Goal: Information Seeking & Learning: Understand process/instructions

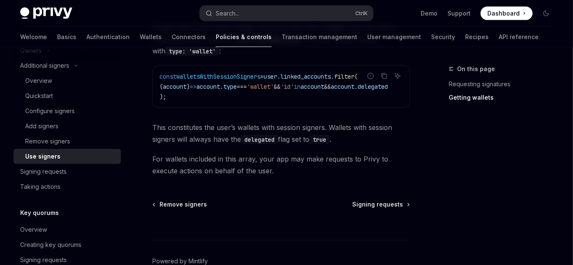
scroll to position [470, 0]
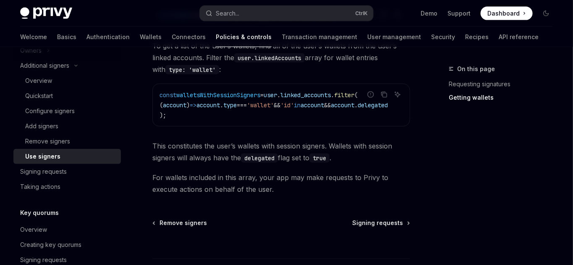
click at [201, 92] on span "walletsWithSessionSigners" at bounding box center [218, 95] width 84 height 8
drag, startPoint x: 277, startPoint y: 130, endPoint x: 318, endPoint y: 126, distance: 40.9
click at [318, 126] on div "Use the Privy client’s _get method on the users interface to get the user objec…" at bounding box center [281, 83] width 258 height 223
click at [231, 115] on code "const walletsWithSessionSigners = user . linked_accounts . filter ( ( account )…" at bounding box center [284, 105] width 249 height 30
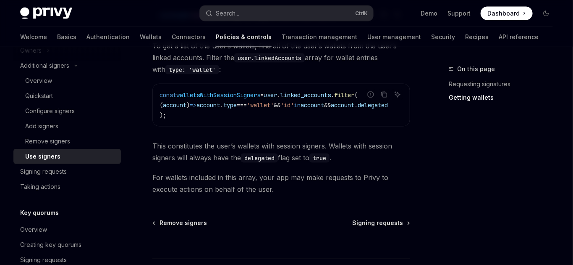
drag, startPoint x: 271, startPoint y: 125, endPoint x: 342, endPoint y: 126, distance: 71.4
click at [342, 126] on div "const walletsWithSessionSigners = user . linked_accounts . filter ( ( account )…" at bounding box center [281, 105] width 257 height 42
click at [56, 171] on div "Signing requests" at bounding box center [43, 171] width 47 height 10
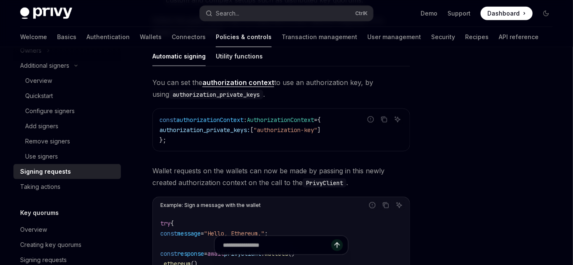
scroll to position [275, 0]
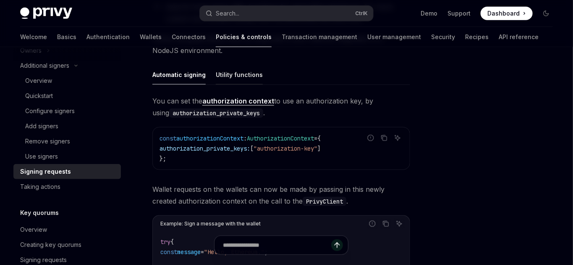
click at [240, 71] on button "Utility functions" at bounding box center [239, 75] width 47 height 20
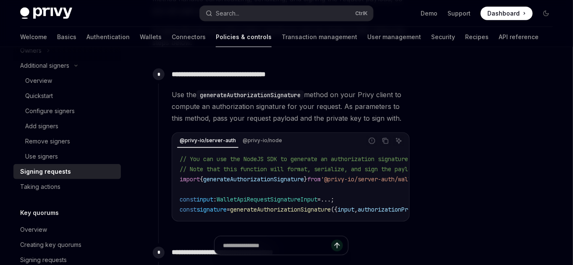
scroll to position [481, 0]
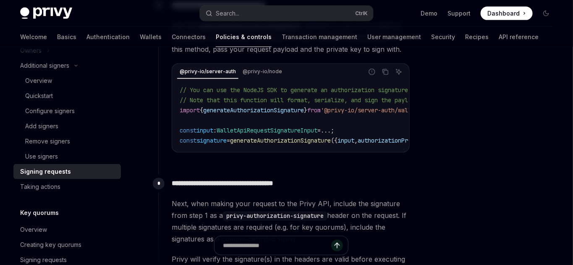
drag, startPoint x: 272, startPoint y: 150, endPoint x: 283, endPoint y: 150, distance: 10.5
click at [283, 150] on div "// You can use the NodeJS SDK to generate an authorization signature. // Note t…" at bounding box center [291, 115] width 236 height 72
drag, startPoint x: 277, startPoint y: 153, endPoint x: 326, endPoint y: 155, distance: 48.3
click at [326, 155] on div "**********" at bounding box center [284, 81] width 252 height 170
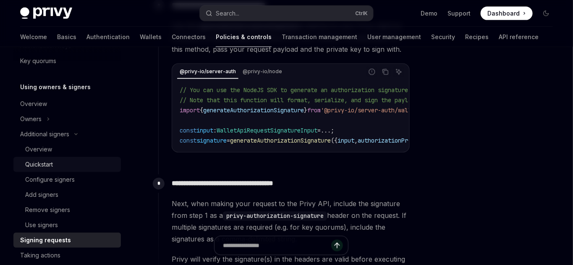
click at [64, 161] on div "Quickstart" at bounding box center [70, 164] width 91 height 10
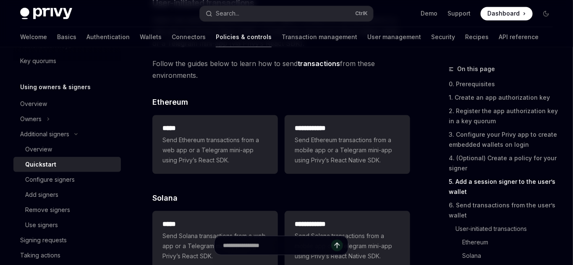
scroll to position [1924, 0]
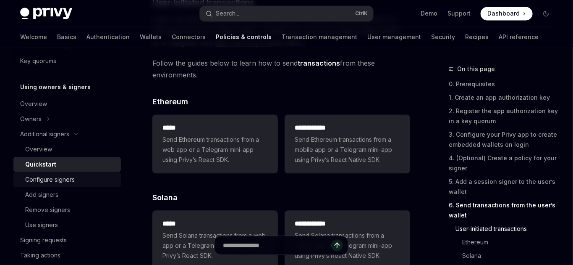
click at [72, 179] on div "Configure signers" at bounding box center [50, 179] width 50 height 10
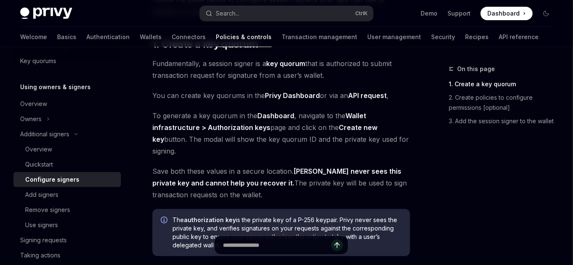
scroll to position [137, 0]
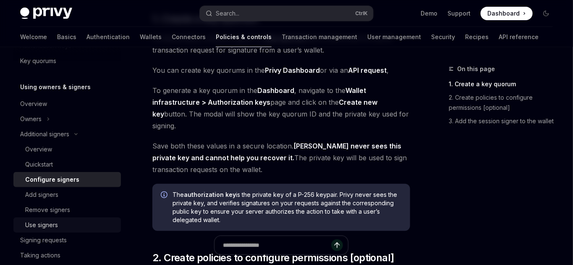
click at [39, 224] on div "Use signers" at bounding box center [41, 225] width 33 height 10
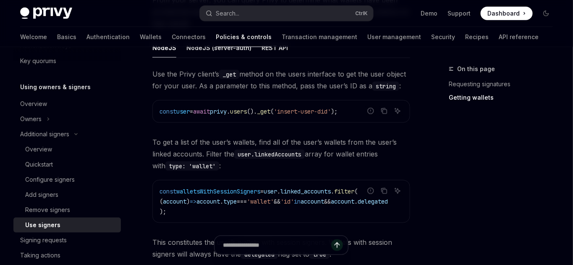
scroll to position [344, 0]
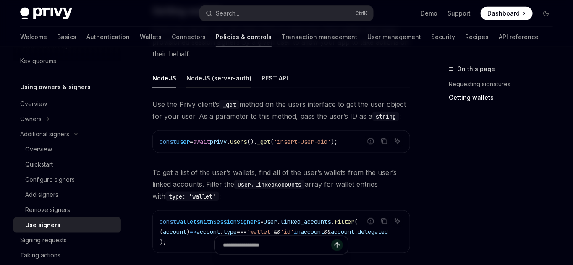
click at [223, 85] on button "NodeJS (server-auth)" at bounding box center [219, 78] width 65 height 20
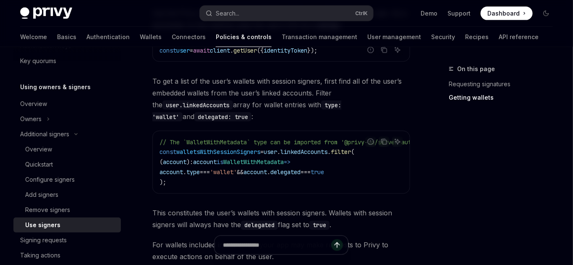
scroll to position [550, 0]
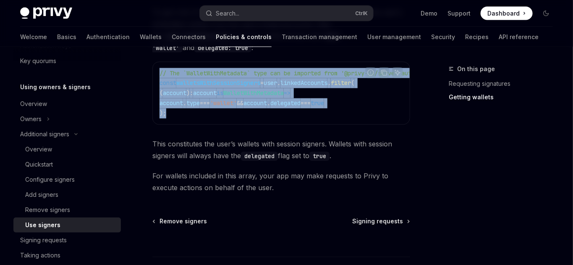
drag, startPoint x: 178, startPoint y: 113, endPoint x: 345, endPoint y: 83, distance: 169.8
click at [348, 83] on div "Report incorrect code Copy Ask AI // The `WalletWithMetadata` type can be impor…" at bounding box center [281, 93] width 258 height 63
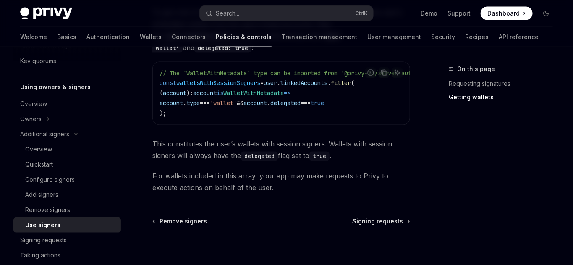
click at [344, 82] on div "Report incorrect code" at bounding box center [371, 85] width 59 height 8
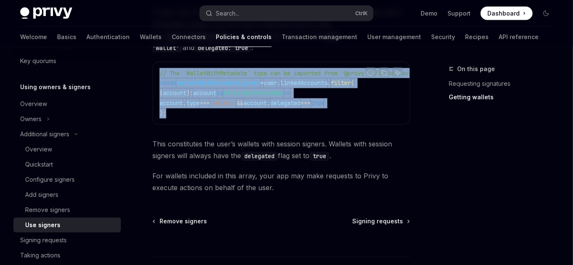
drag, startPoint x: 347, startPoint y: 81, endPoint x: 306, endPoint y: 119, distance: 55.6
click at [306, 119] on div "Report incorrect code Copy Ask AI // The `WalletWithMetadata` type can be impor…" at bounding box center [281, 93] width 258 height 63
click at [306, 119] on div "// The `WalletWithMetadata` type can be imported from '@privy-io/server-auth' c…" at bounding box center [281, 93] width 257 height 62
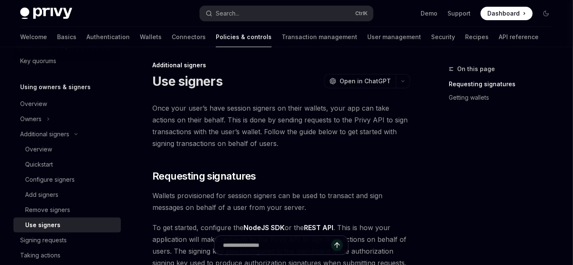
scroll to position [0, 0]
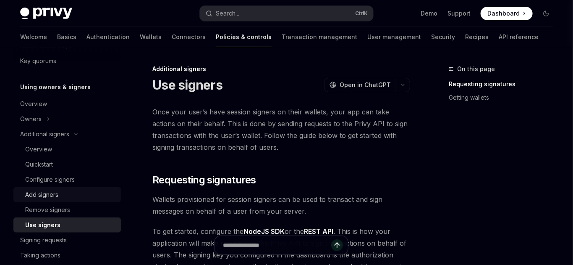
click at [42, 192] on div "Add signers" at bounding box center [41, 194] width 33 height 10
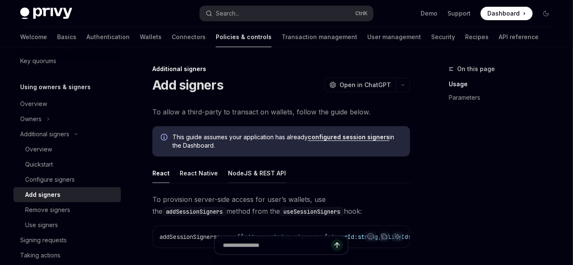
click at [242, 176] on button "NodeJS & REST API" at bounding box center [257, 173] width 58 height 20
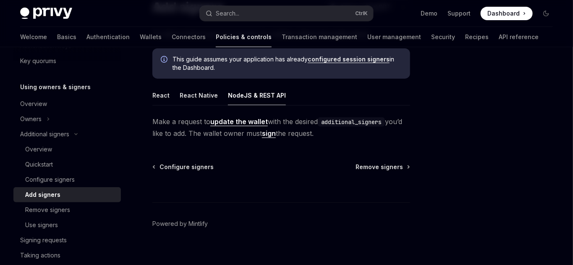
scroll to position [87, 0]
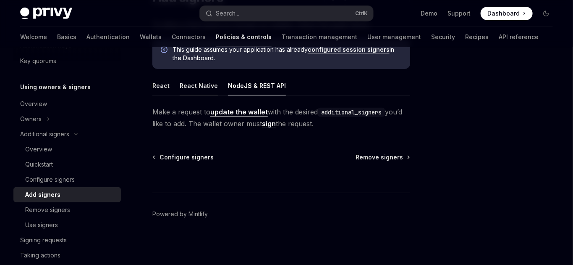
click at [200, 86] on button "React Native" at bounding box center [199, 86] width 38 height 20
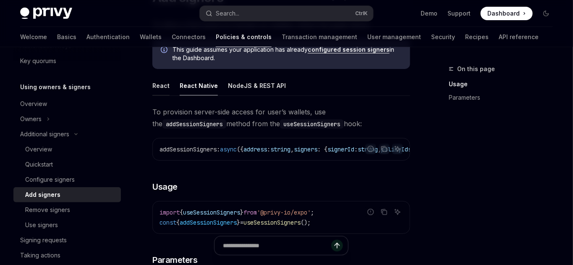
click at [153, 89] on button "React" at bounding box center [160, 86] width 17 height 20
type textarea "*"
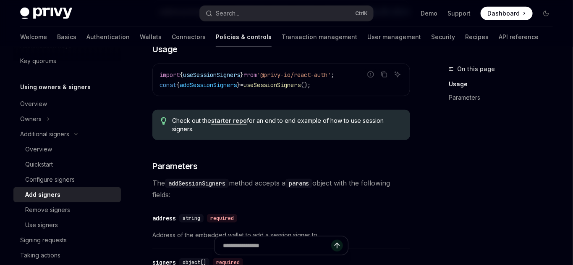
scroll to position [294, 0]
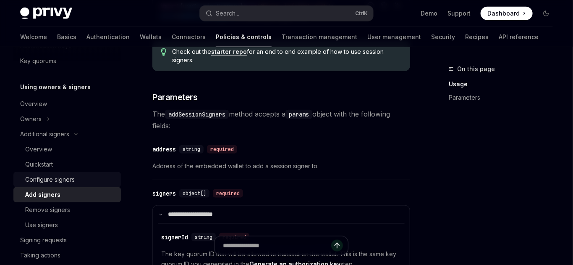
click at [69, 183] on div "Configure signers" at bounding box center [50, 179] width 50 height 10
click at [63, 176] on div "Configure signers" at bounding box center [50, 179] width 50 height 10
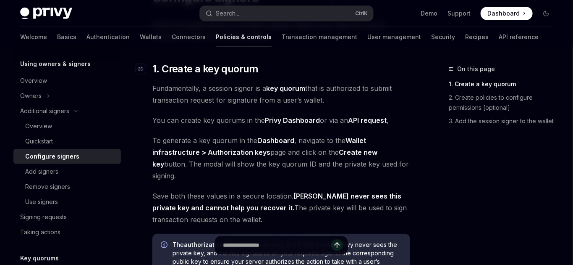
scroll to position [68, 0]
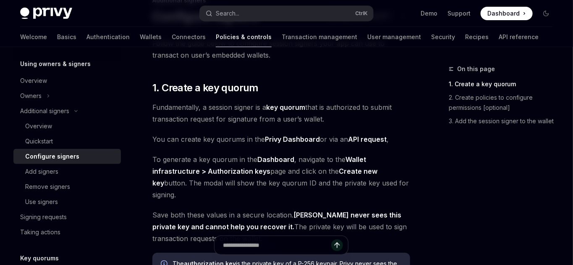
click at [279, 106] on link "key quorum" at bounding box center [285, 107] width 39 height 9
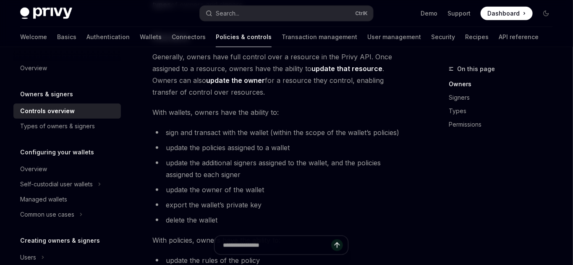
scroll to position [275, 0]
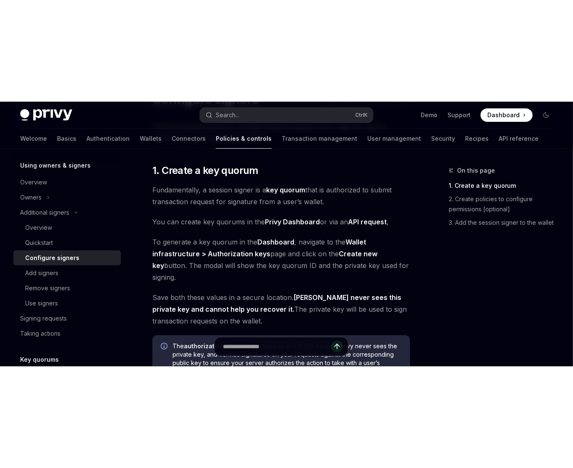
scroll to position [68, 0]
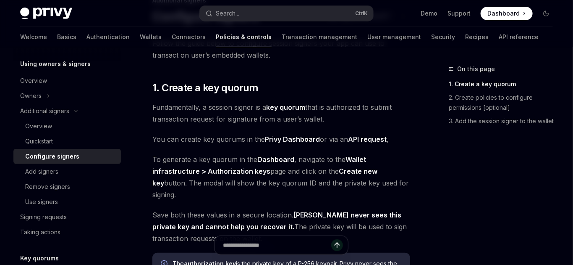
click at [286, 136] on link "Privy Dashboard" at bounding box center [292, 139] width 55 height 9
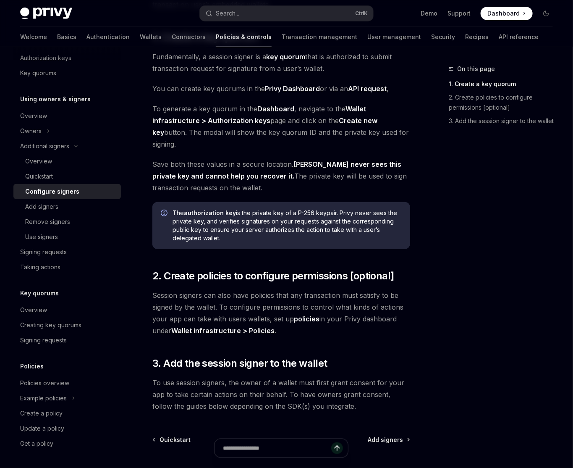
scroll to position [137, 0]
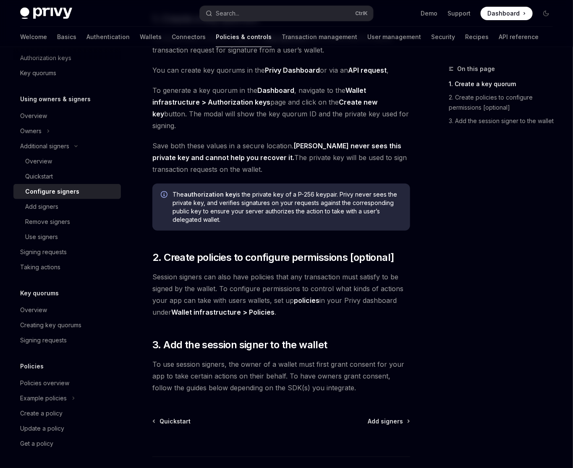
click at [270, 264] on span "To use session signers, the owner of a wallet must first grant consent for your…" at bounding box center [281, 375] width 258 height 35
click at [49, 205] on div "Add signers" at bounding box center [41, 207] width 33 height 10
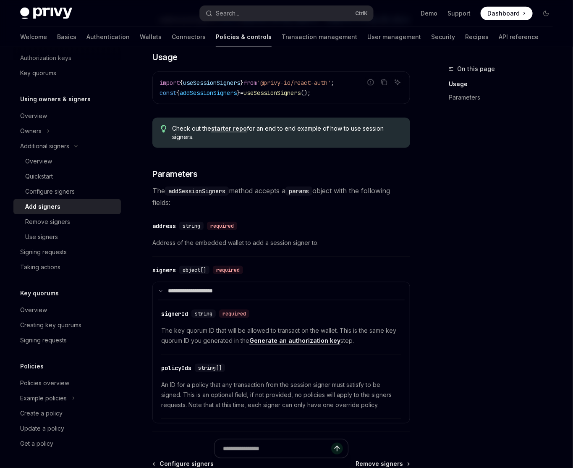
scroll to position [117, 0]
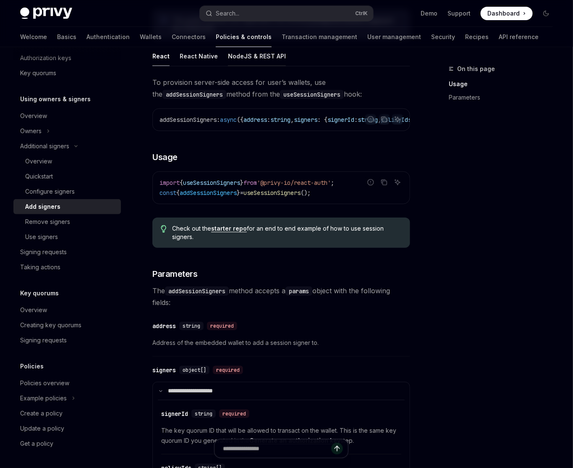
click at [249, 50] on button "NodeJS & REST API" at bounding box center [257, 56] width 58 height 20
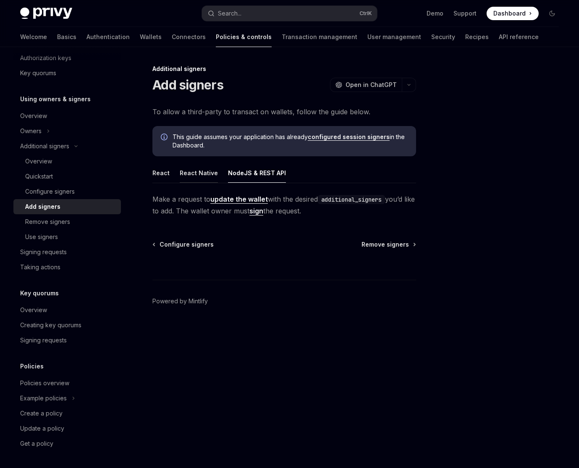
click at [191, 174] on button "React Native" at bounding box center [199, 173] width 38 height 20
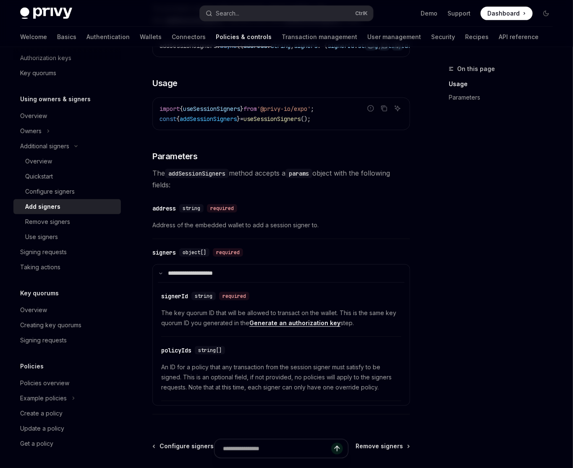
scroll to position [206, 0]
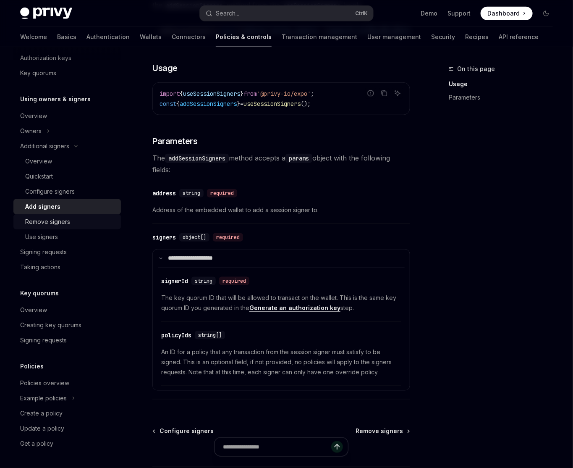
click at [68, 222] on div "Remove signers" at bounding box center [47, 222] width 45 height 10
type textarea "*"
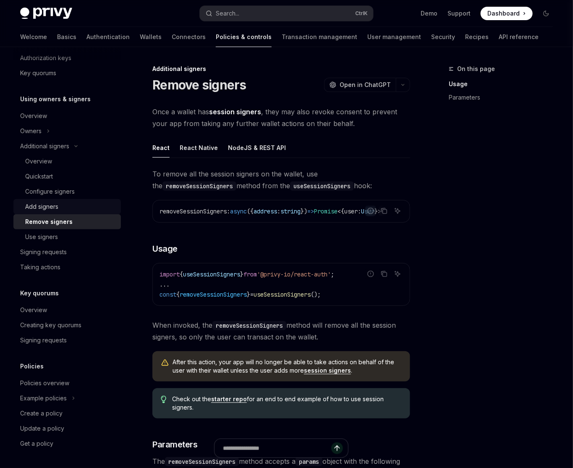
click at [71, 210] on div "Add signers" at bounding box center [70, 207] width 91 height 10
click at [49, 240] on div "Use signers" at bounding box center [41, 237] width 33 height 10
click at [41, 234] on div "Use signers" at bounding box center [41, 237] width 33 height 10
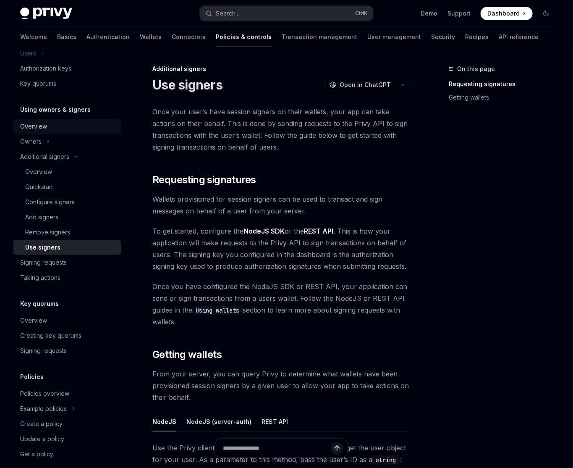
scroll to position [214, 0]
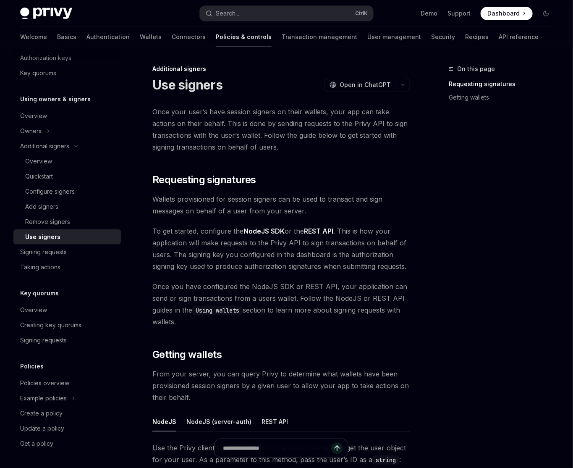
click at [55, 237] on div "Use signers" at bounding box center [42, 237] width 35 height 10
click at [50, 250] on div "Signing requests" at bounding box center [43, 252] width 47 height 10
type textarea "*"
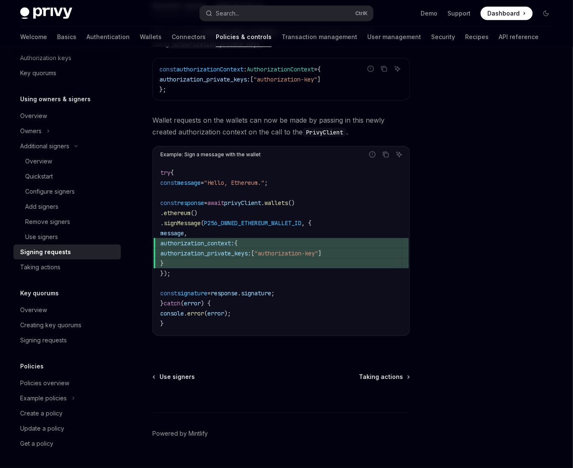
scroll to position [360, 0]
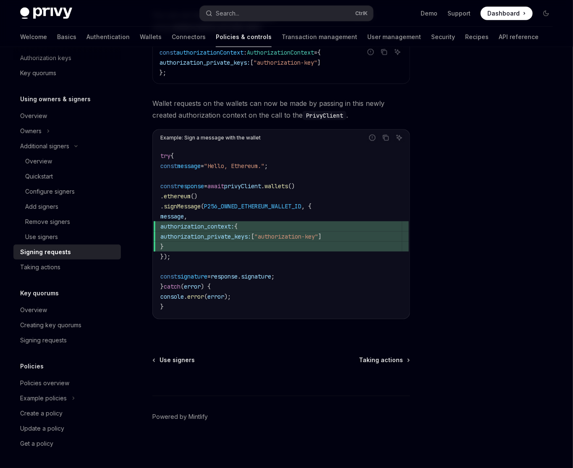
click at [256, 207] on span "P256_OWNED_ETHEREUM_WALLET_ID" at bounding box center [252, 206] width 97 height 8
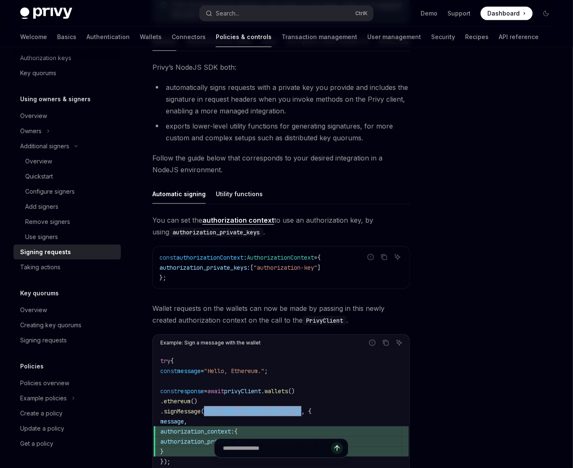
scroll to position [85, 0]
